Goal: Information Seeking & Learning: Check status

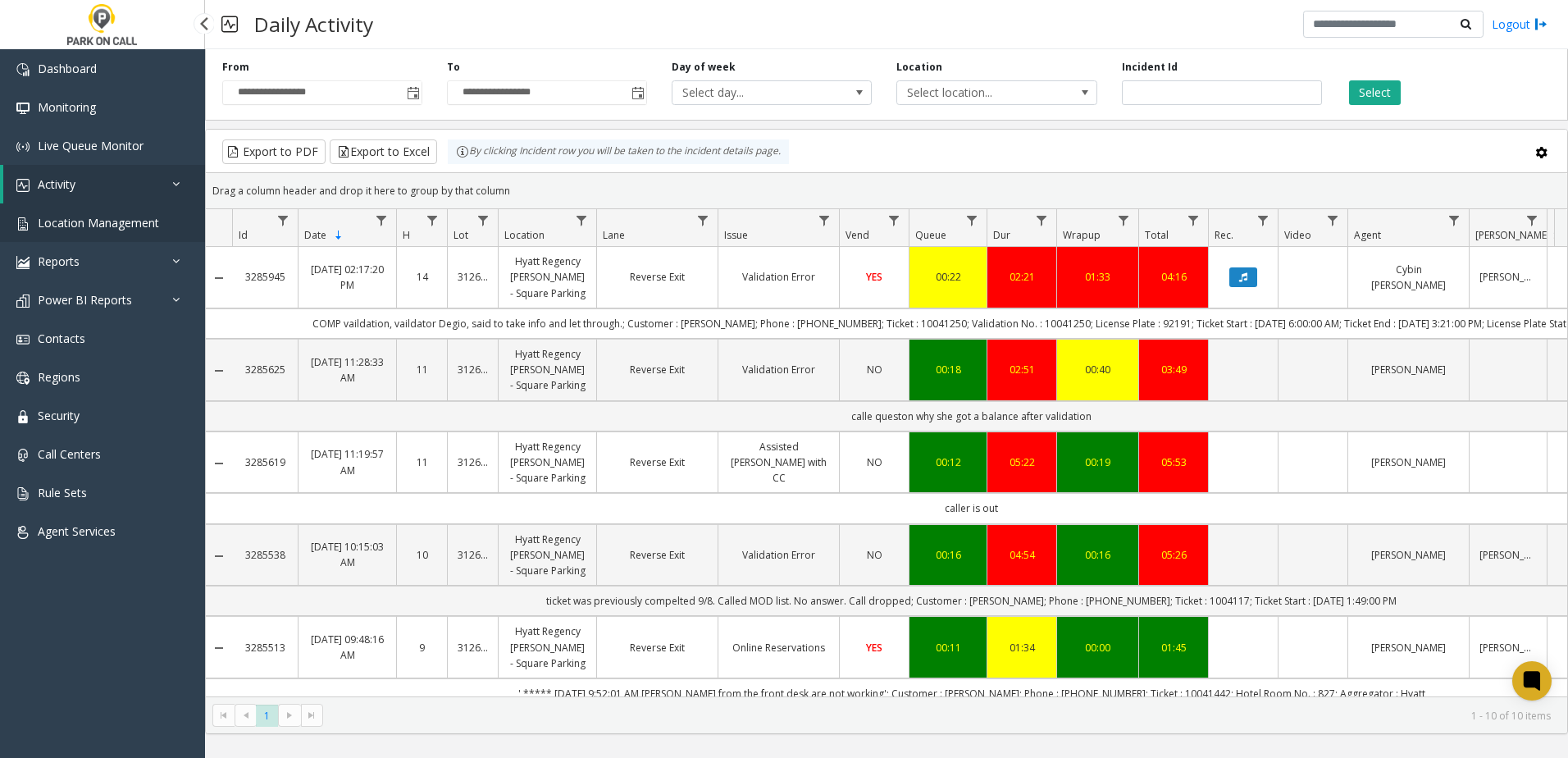
click at [107, 221] on span "Location Management" at bounding box center [98, 222] width 121 height 15
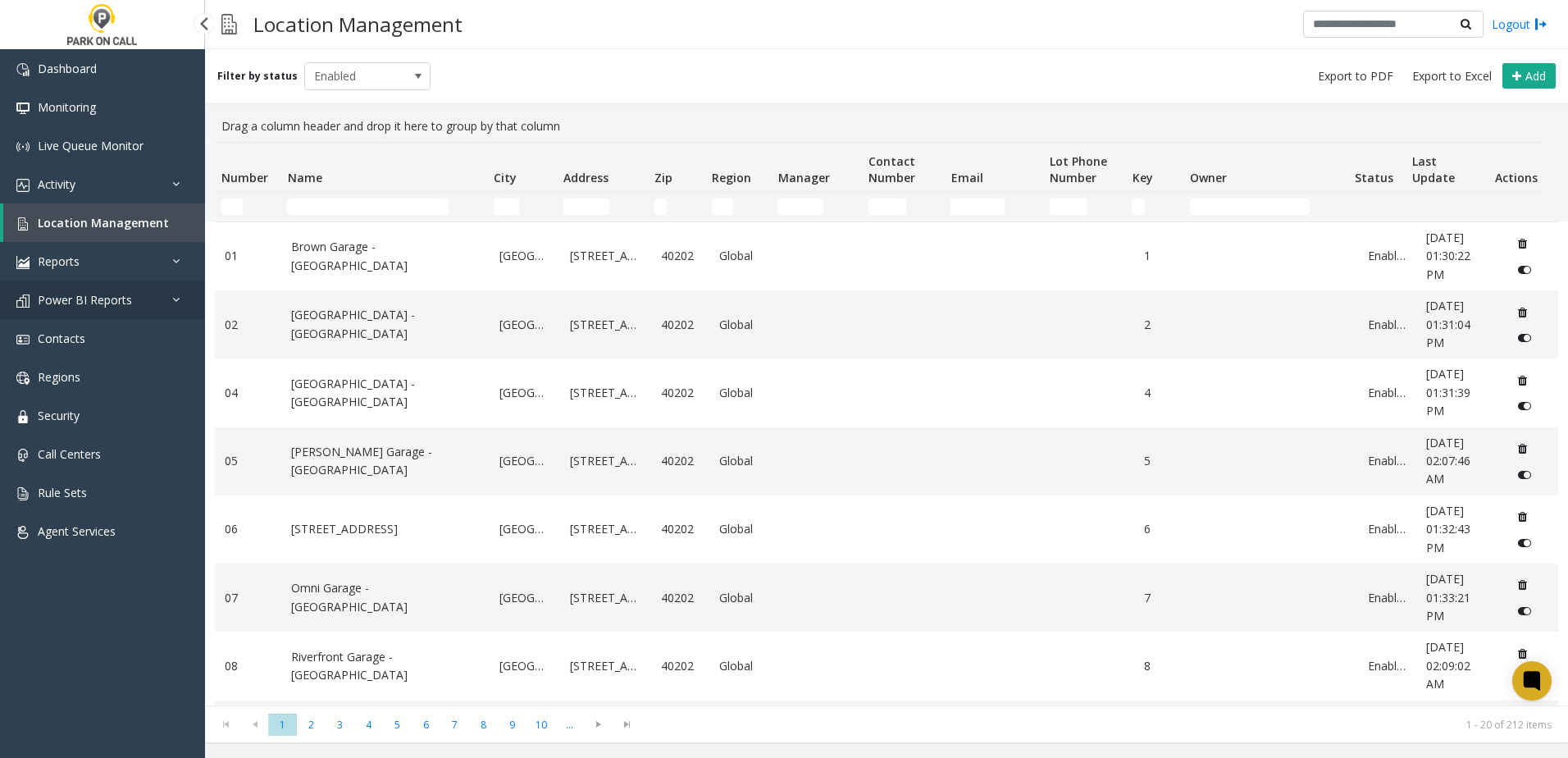
click at [100, 295] on span "Power BI Reports" at bounding box center [85, 299] width 94 height 15
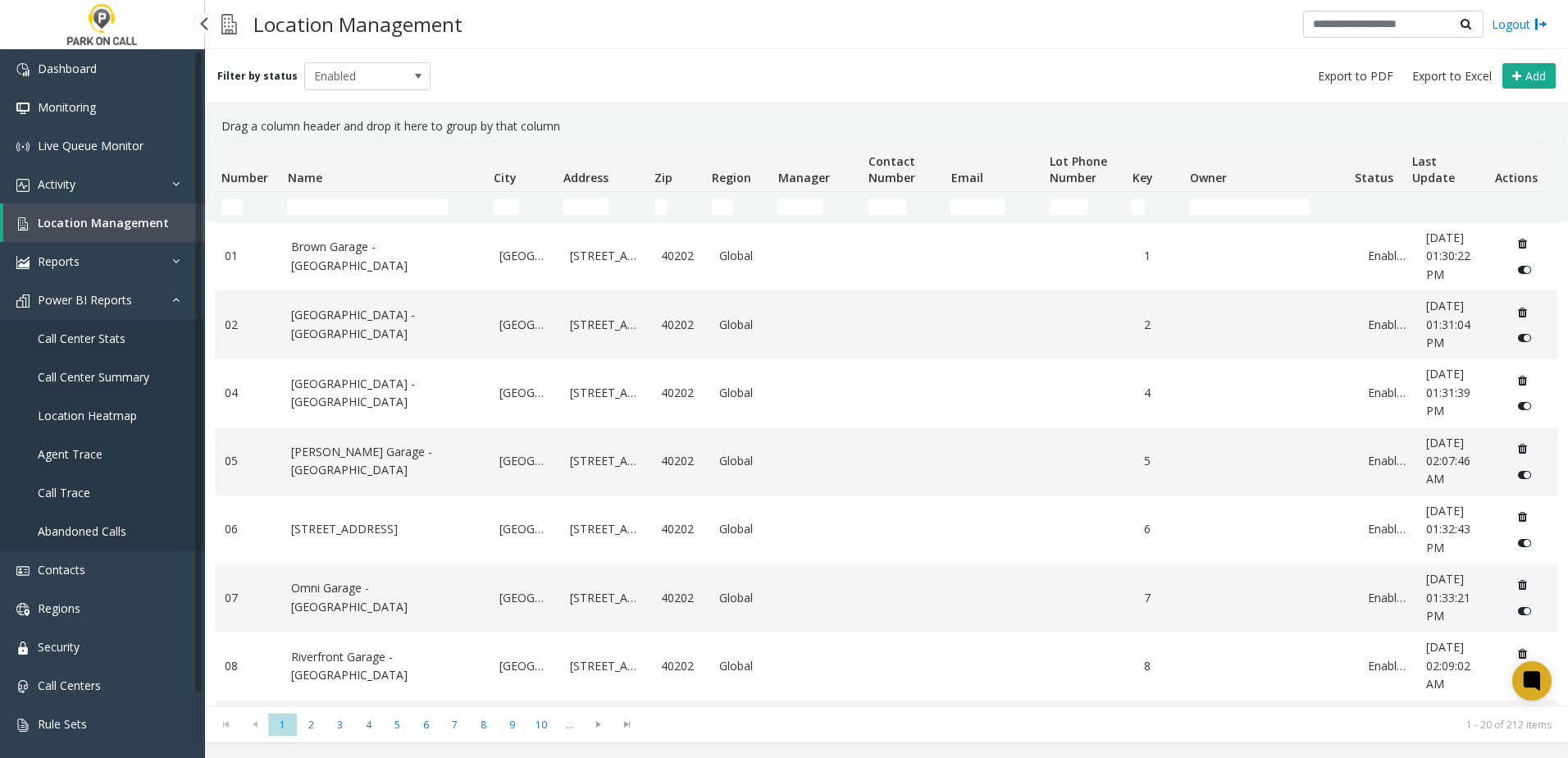
click at [116, 214] on link "Location Management" at bounding box center [104, 222] width 201 height 39
drag, startPoint x: 100, startPoint y: 210, endPoint x: 99, endPoint y: 199, distance: 11.0
click at [100, 209] on link "Location Management" at bounding box center [104, 222] width 201 height 39
click at [101, 185] on link "Activity" at bounding box center [102, 184] width 205 height 39
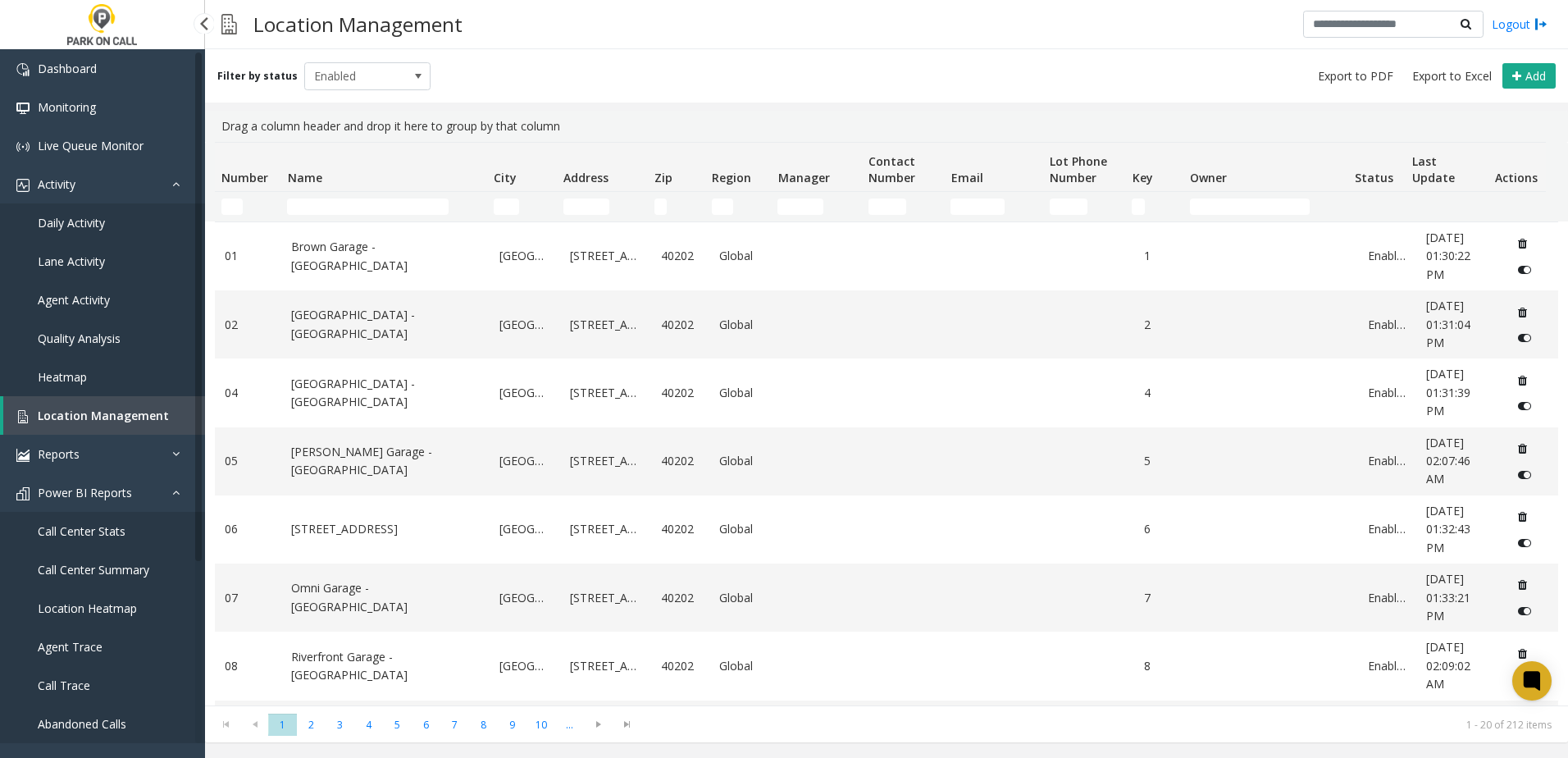
click at [86, 217] on span "Daily Activity" at bounding box center [71, 222] width 67 height 15
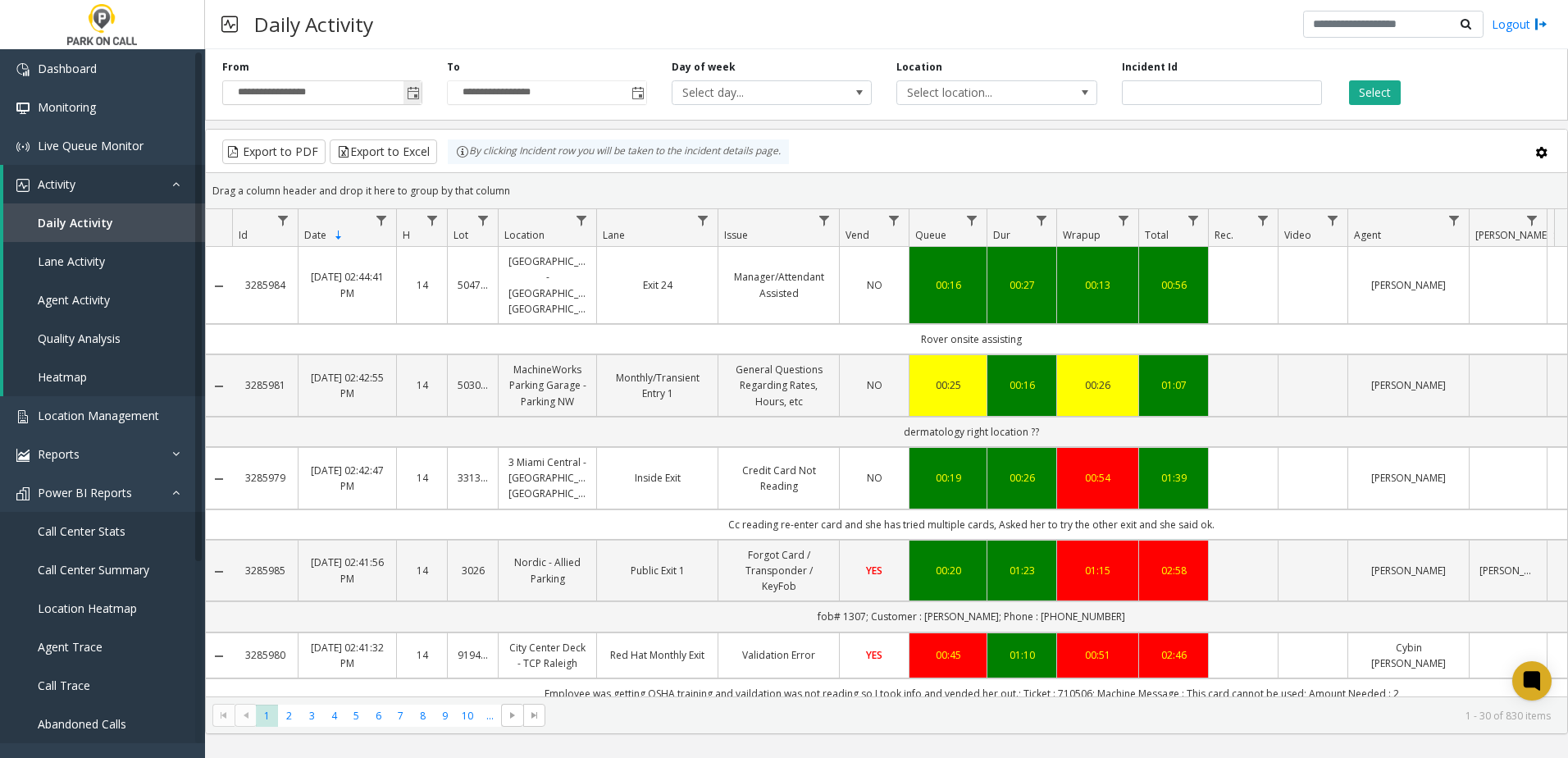
click at [413, 94] on span "Toggle popup" at bounding box center [414, 94] width 14 height 14
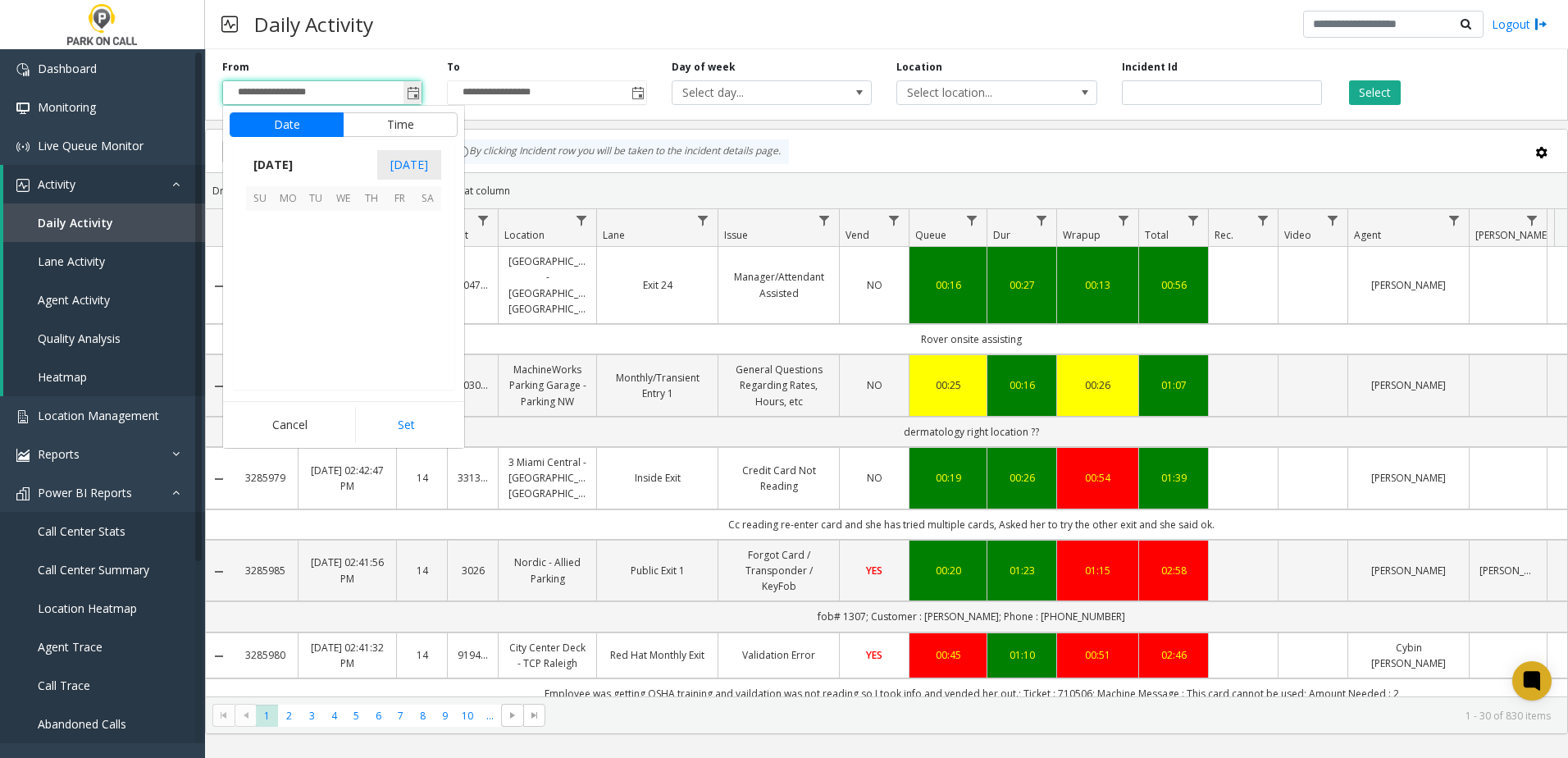
scroll to position [294345, 0]
click at [300, 165] on span "[DATE]" at bounding box center [273, 164] width 54 height 25
click at [392, 245] on span "Aug" at bounding box center [382, 239] width 40 height 40
click at [390, 223] on span "1" at bounding box center [399, 224] width 28 height 28
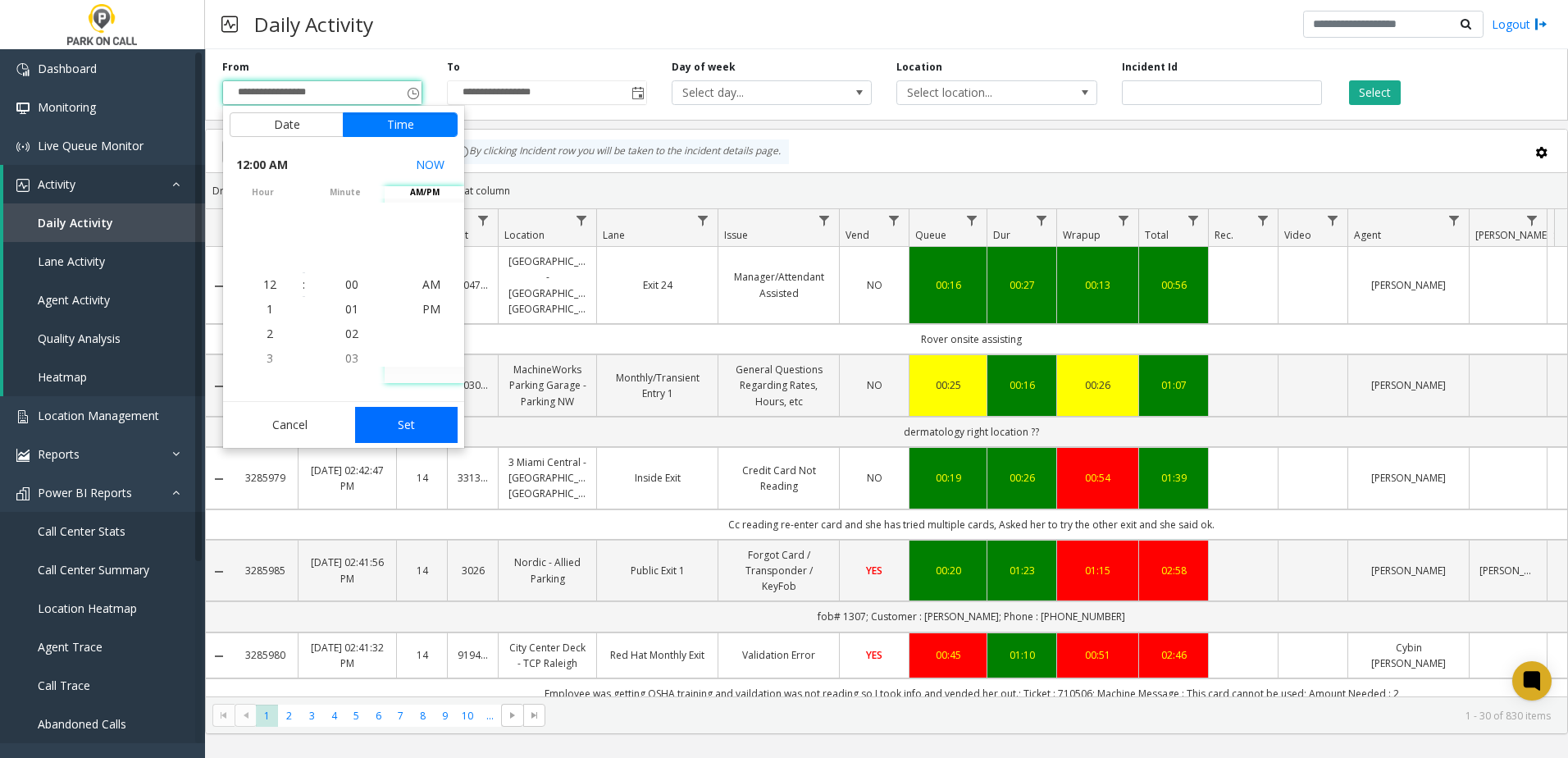
click at [413, 430] on button "Set" at bounding box center [407, 425] width 103 height 36
type input "**********"
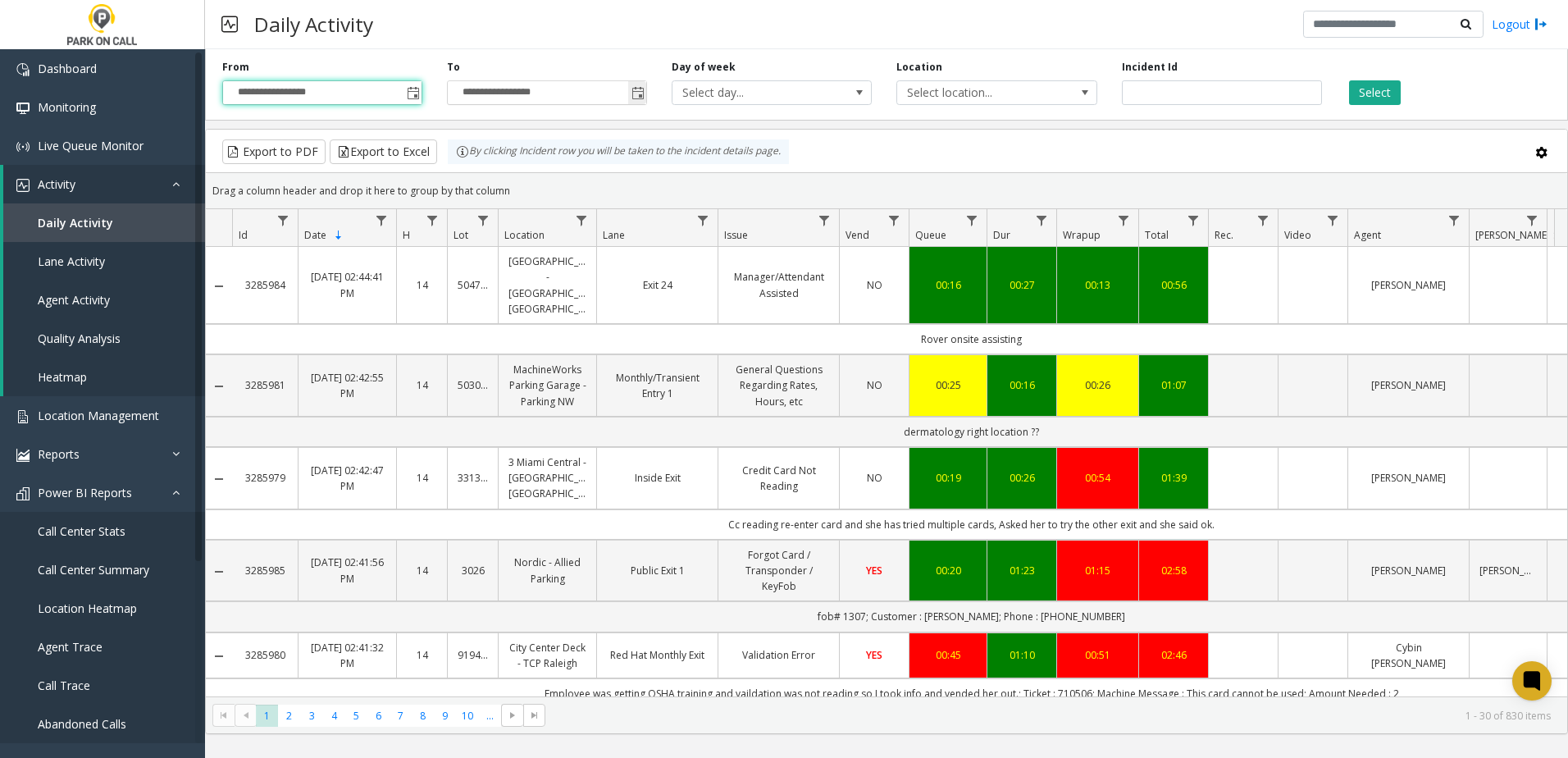
click at [646, 101] on span "Toggle popup" at bounding box center [637, 92] width 18 height 26
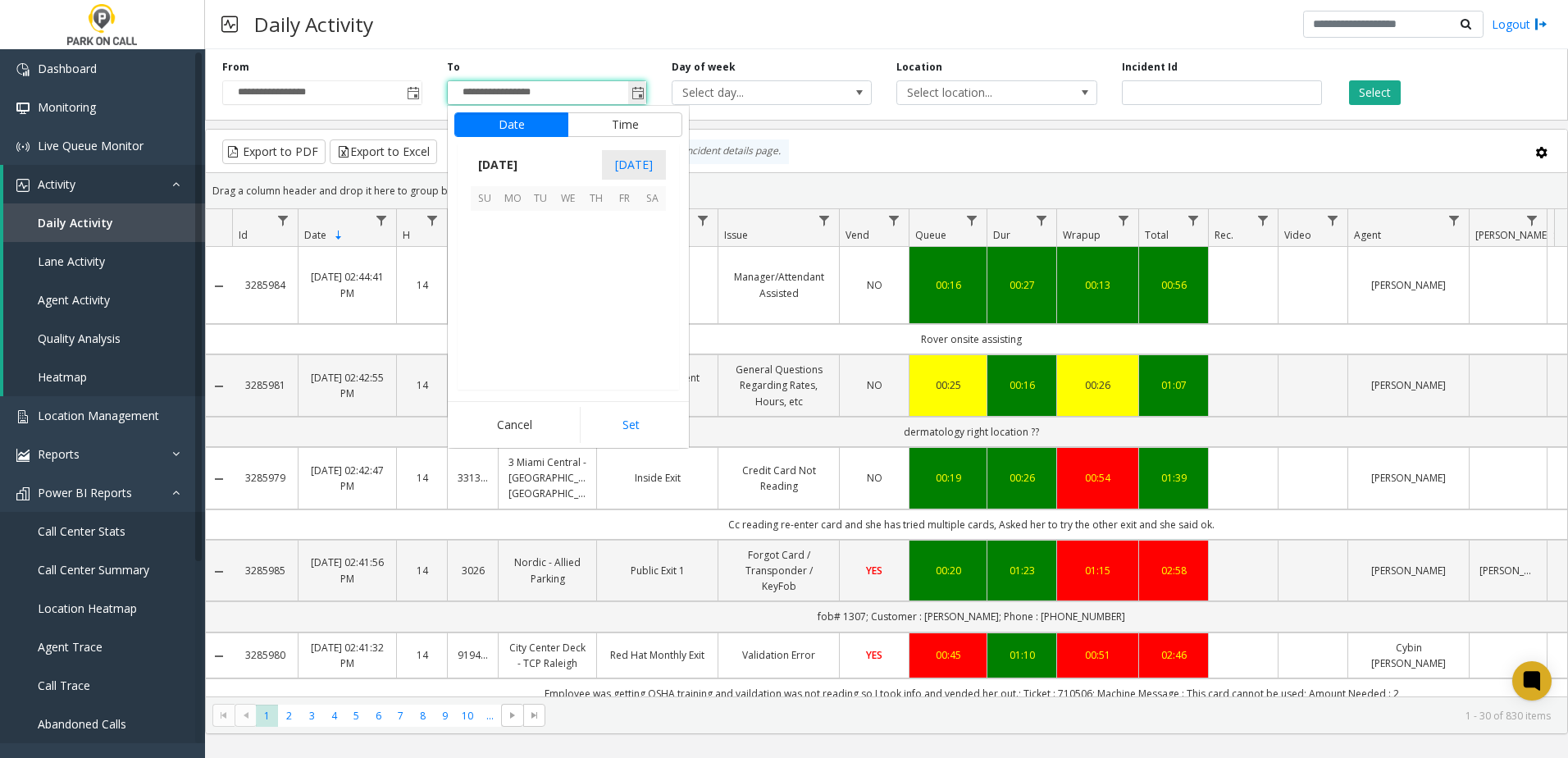
scroll to position [25, 0]
click at [517, 220] on span "1" at bounding box center [512, 224] width 28 height 28
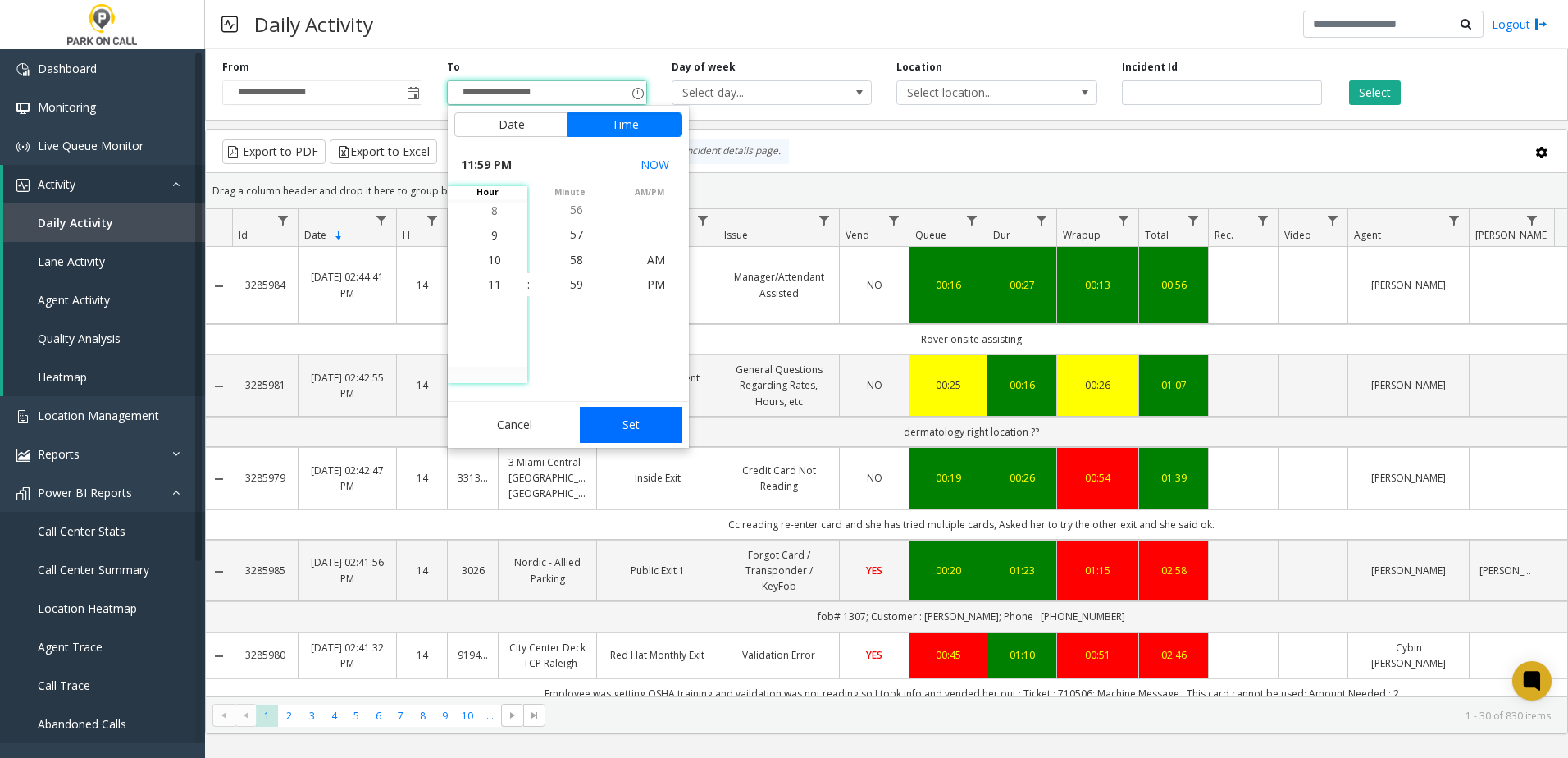
click at [627, 427] on button "Set" at bounding box center [631, 425] width 103 height 36
type input "**********"
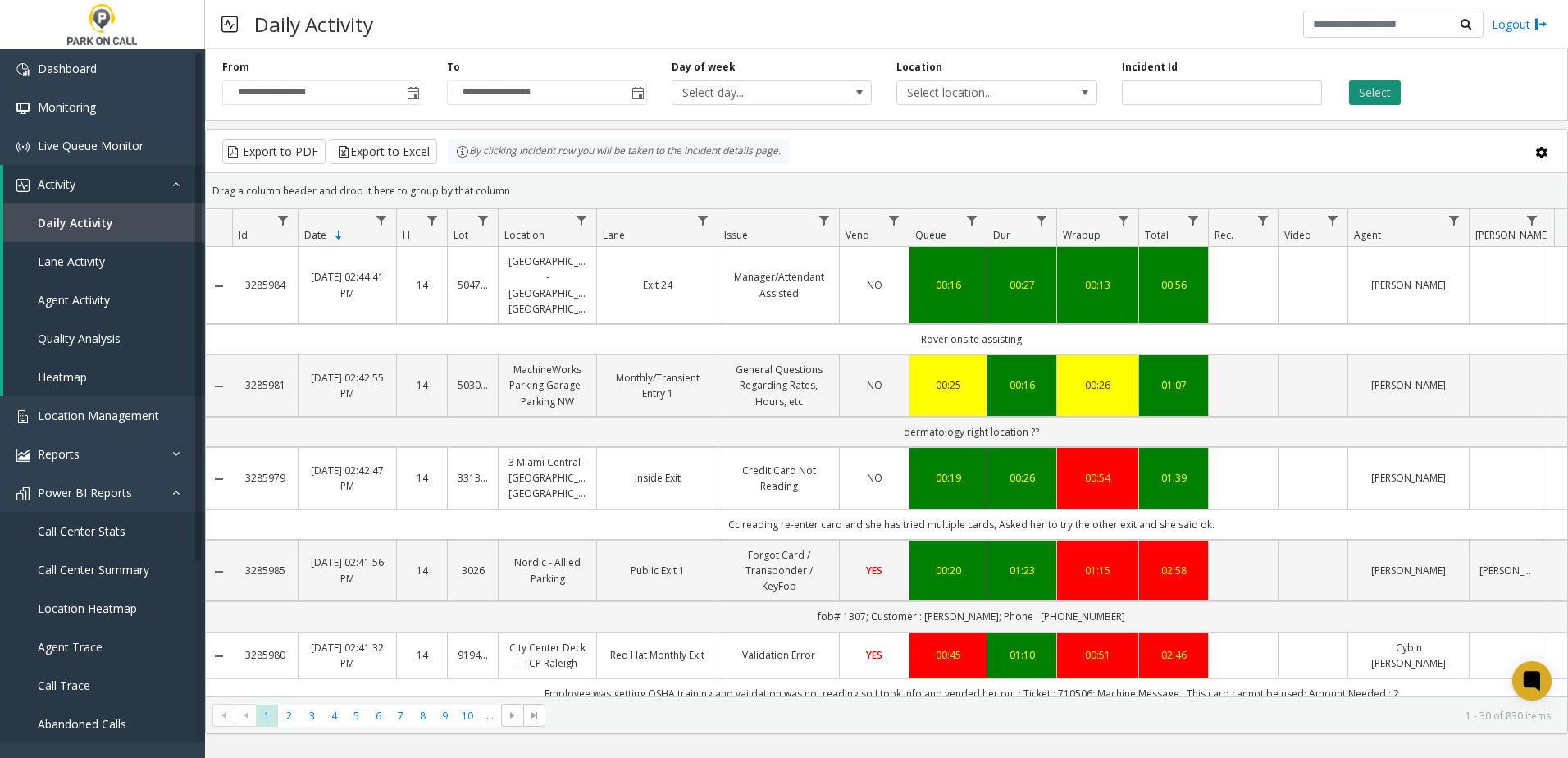
click at [1356, 96] on button "Select" at bounding box center [1374, 92] width 52 height 25
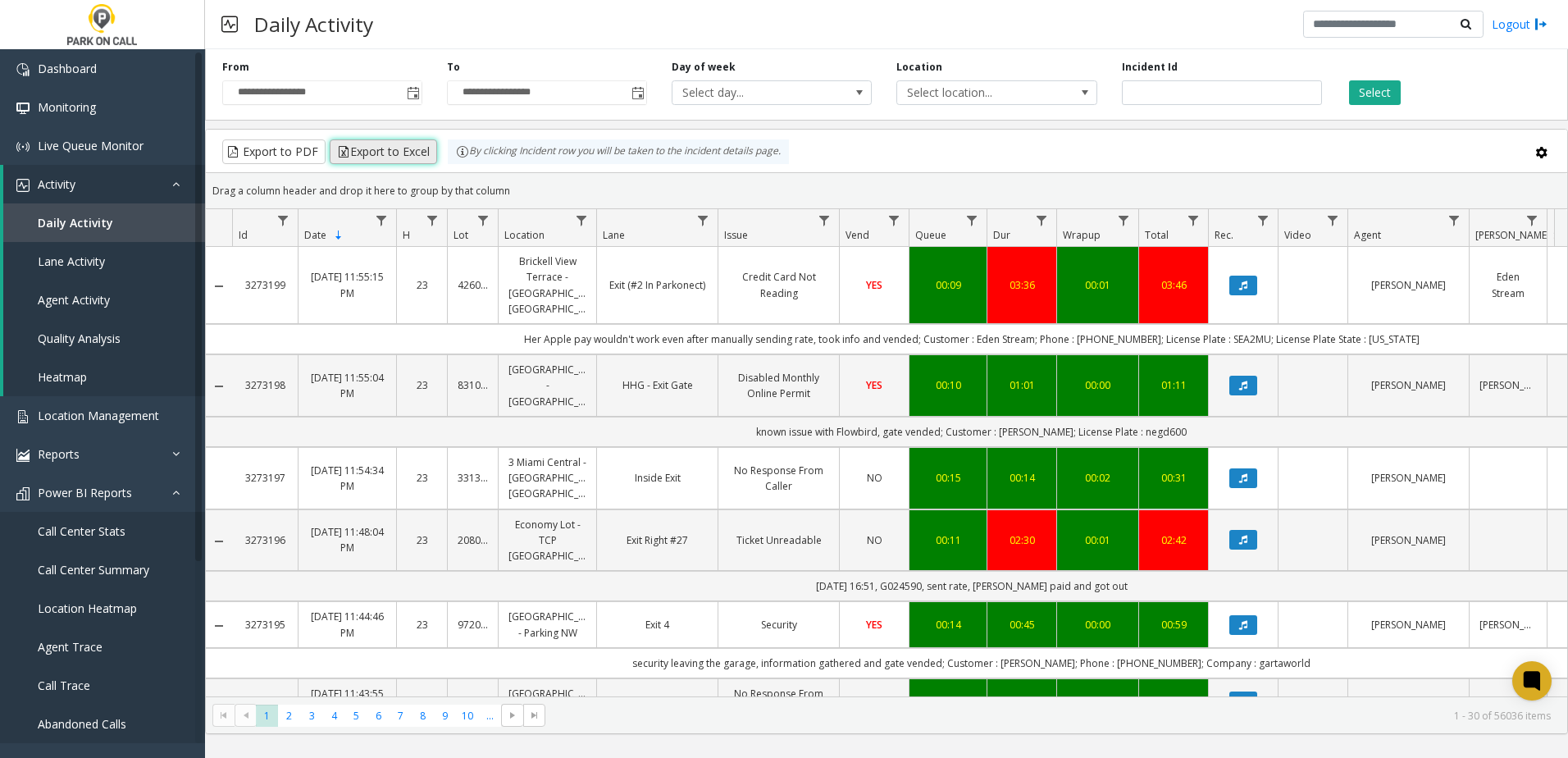
click at [383, 150] on button "Export to Excel" at bounding box center [383, 151] width 107 height 25
click at [1248, 130] on kendo-grid-toolbar "Export to PDF Export to Excel By clicking Incident row you will be taken to the…" at bounding box center [885, 151] width 1361 height 43
click at [415, 148] on button "Export to Excel" at bounding box center [383, 151] width 107 height 25
click at [1468, 108] on div "**********" at bounding box center [885, 81] width 1362 height 78
click at [1439, 75] on div "Select" at bounding box center [1446, 82] width 225 height 45
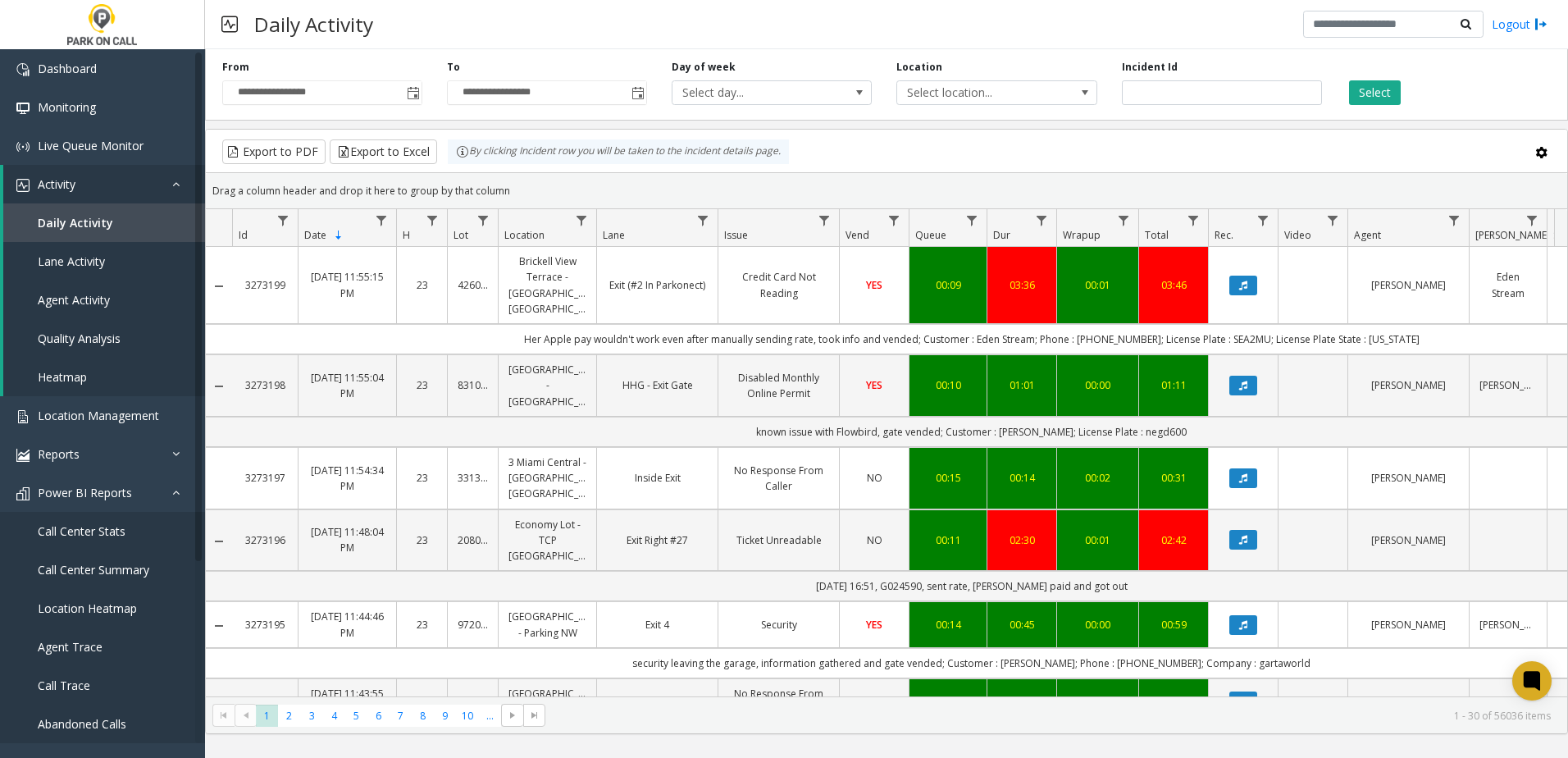
click at [1293, 283] on td "Data table" at bounding box center [1312, 285] width 69 height 77
click at [166, 487] on link "Power BI Reports" at bounding box center [102, 492] width 205 height 39
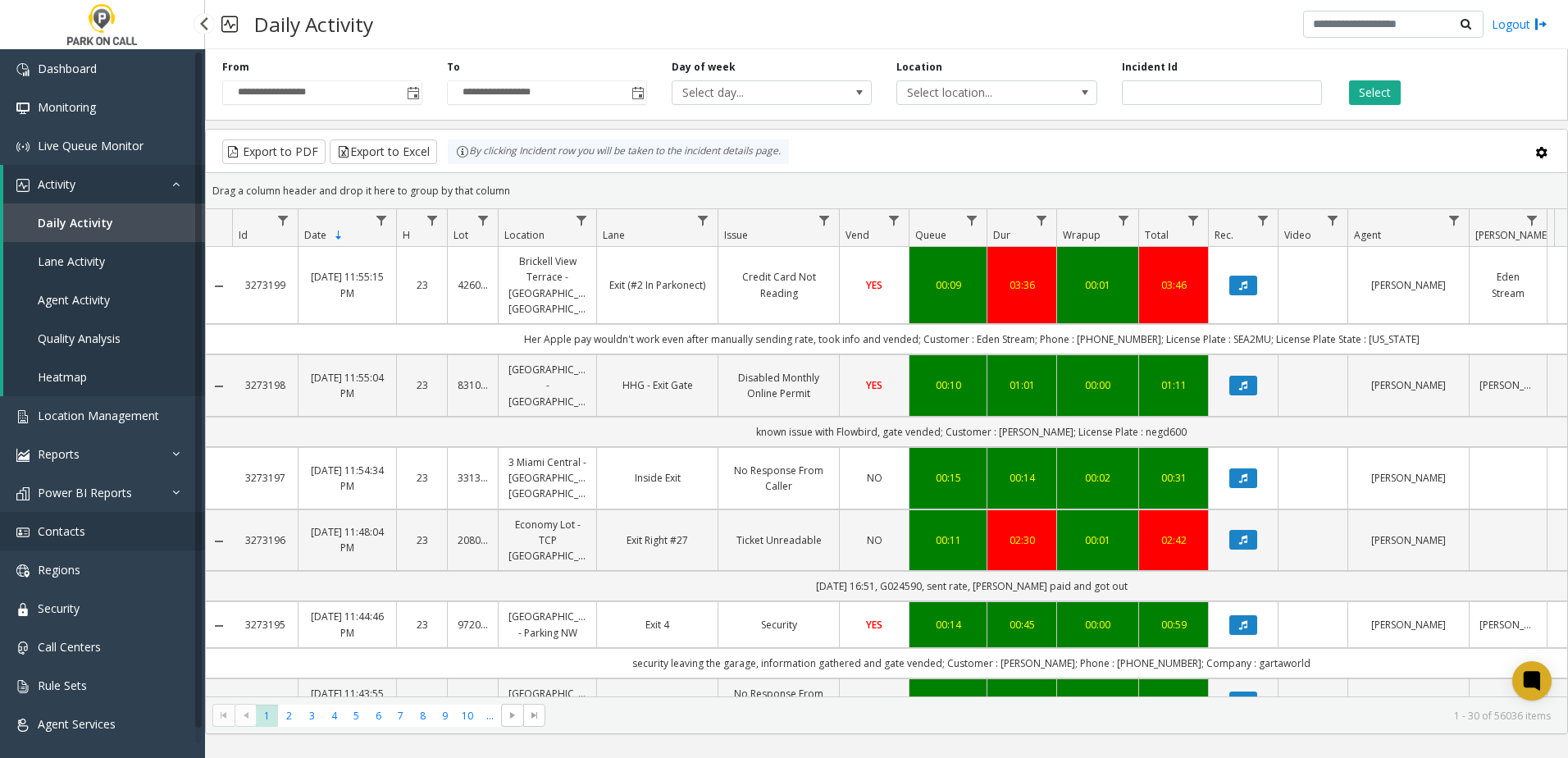
click at [76, 528] on span "Contacts" at bounding box center [62, 530] width 47 height 15
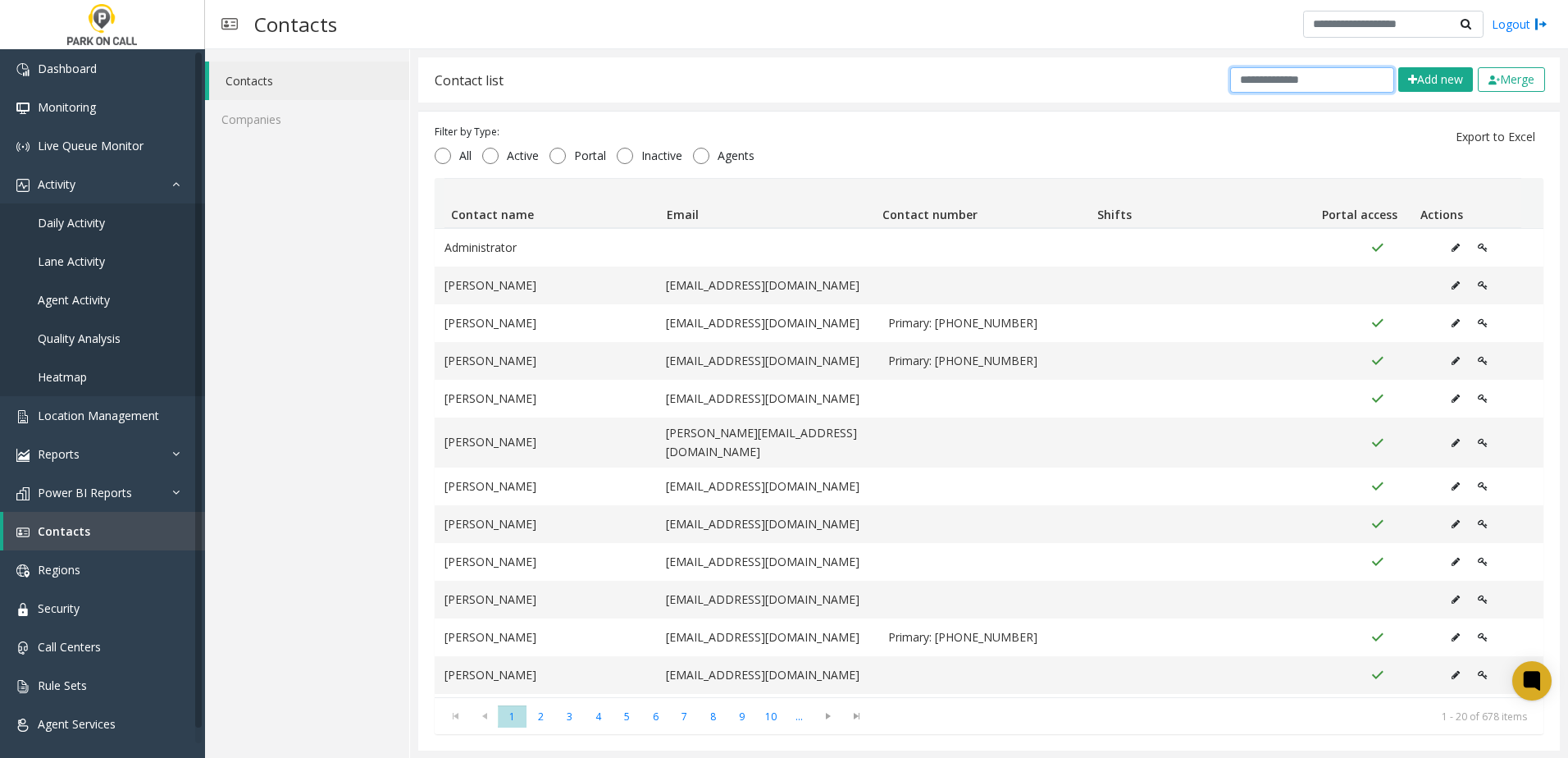
click at [1298, 80] on input "text" at bounding box center [1312, 80] width 164 height 25
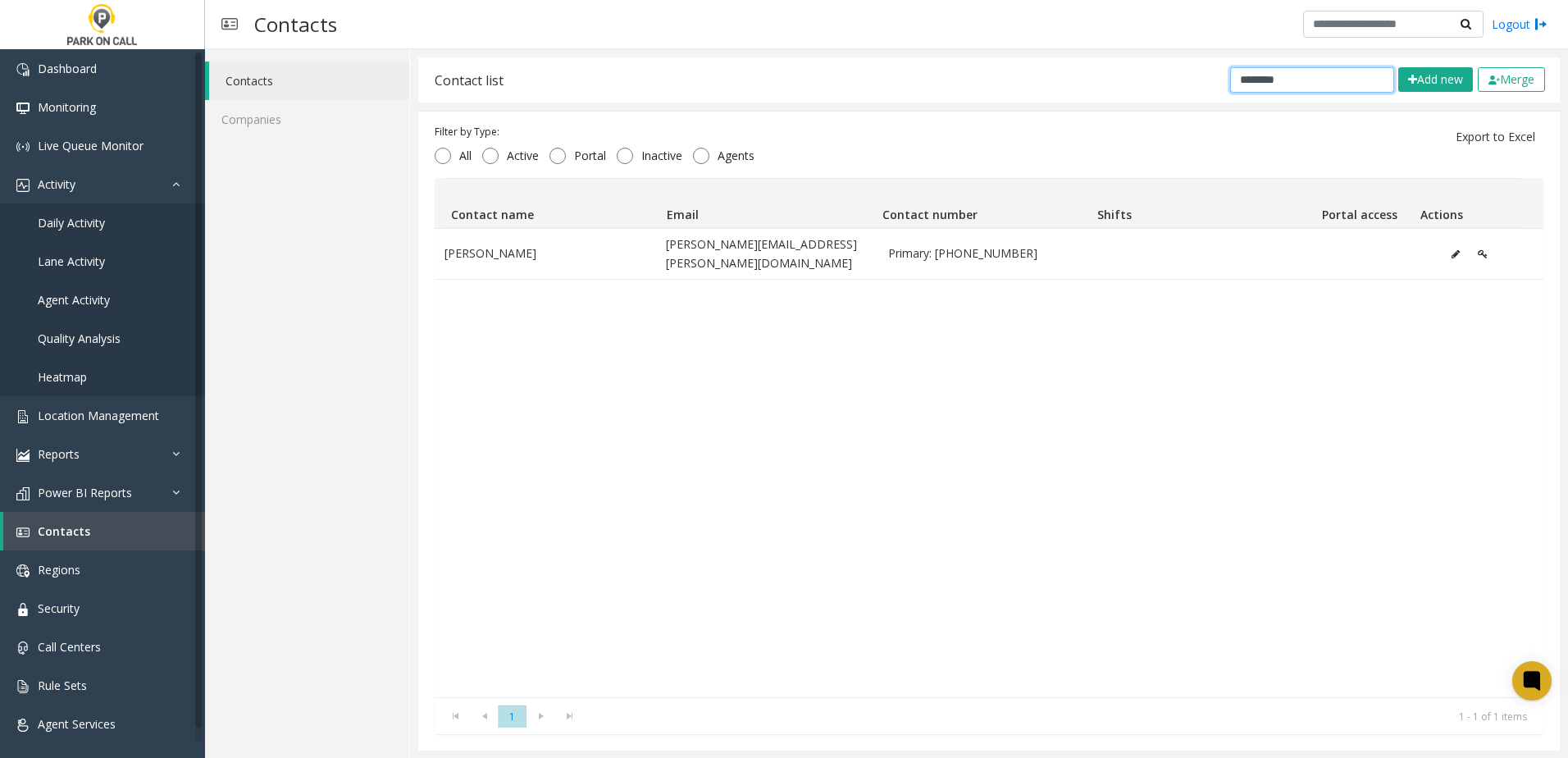
type input "********"
click at [1067, 525] on div "Morgan Copeland [EMAIL_ADDRESS][PERSON_NAME][DOMAIN_NAME] Primary: [PHONE_NUMBE…" at bounding box center [989, 463] width 1109 height 470
click at [94, 404] on link "Location Management" at bounding box center [102, 415] width 205 height 39
